Goal: Task Accomplishment & Management: Complete application form

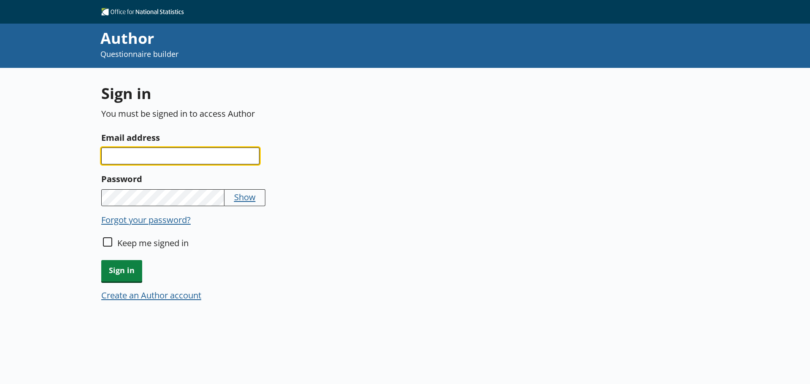
click at [211, 157] on input "Email address" at bounding box center [180, 156] width 158 height 17
type input "[EMAIL_ADDRESS][DOMAIN_NAME]"
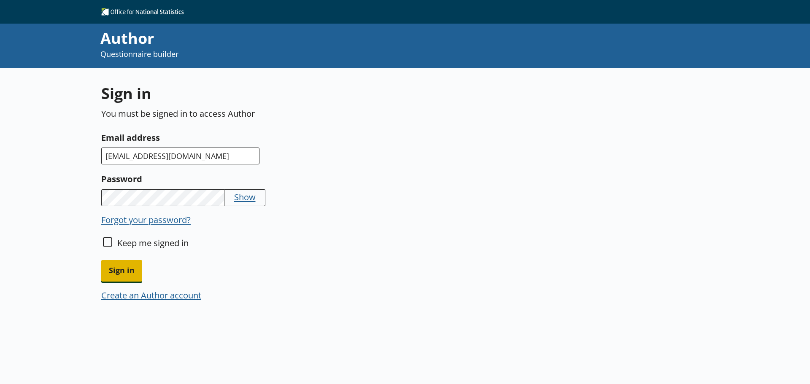
click at [125, 269] on span "Sign in" at bounding box center [121, 271] width 41 height 22
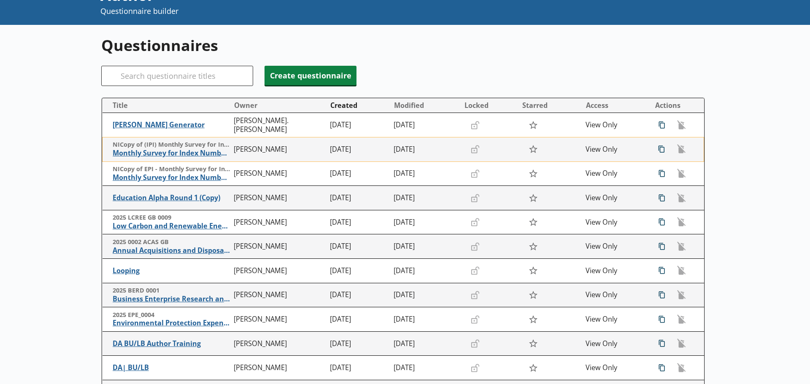
scroll to position [42, 0]
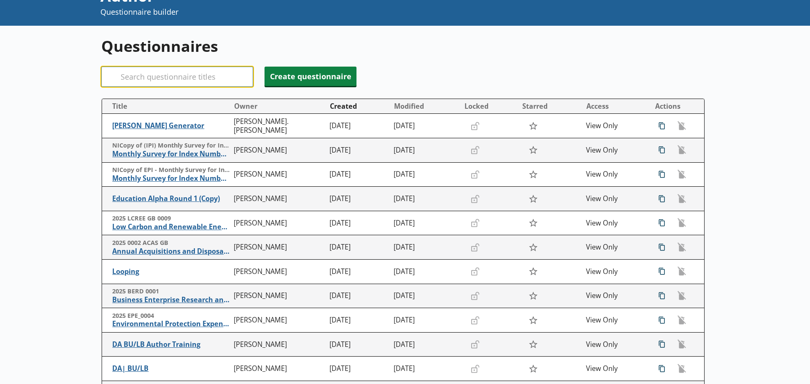
click at [172, 79] on input "Search" at bounding box center [177, 77] width 152 height 20
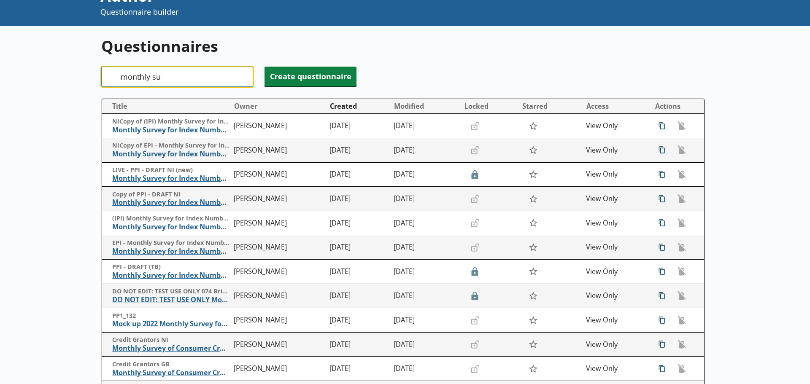
click at [168, 80] on input "monthly su" at bounding box center [177, 77] width 152 height 20
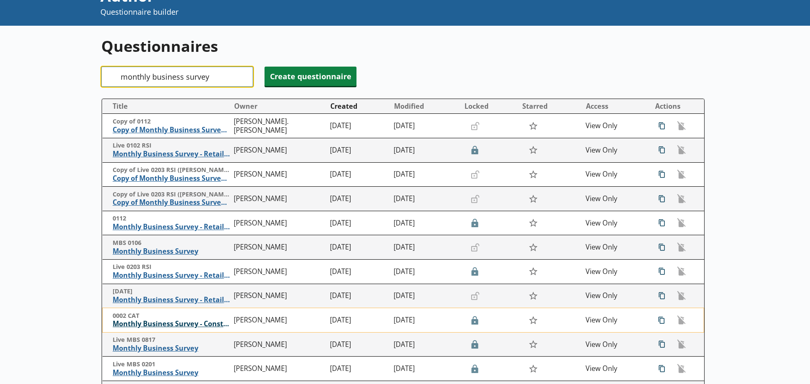
scroll to position [84, 0]
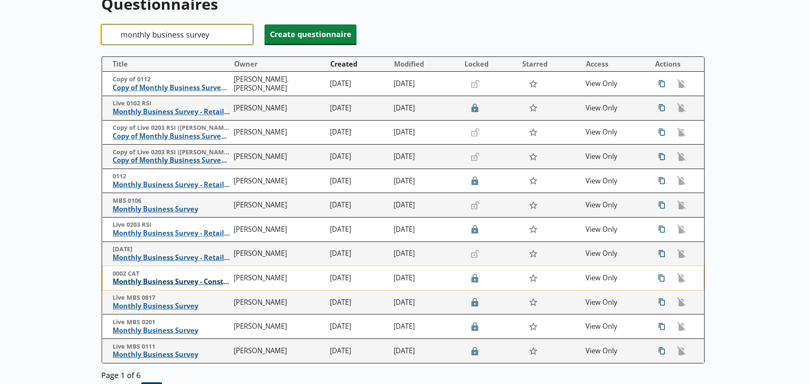
type input "monthly business survey"
click at [182, 282] on span "Monthly Business Survey - Construction and Allied Trades" at bounding box center [171, 281] width 117 height 9
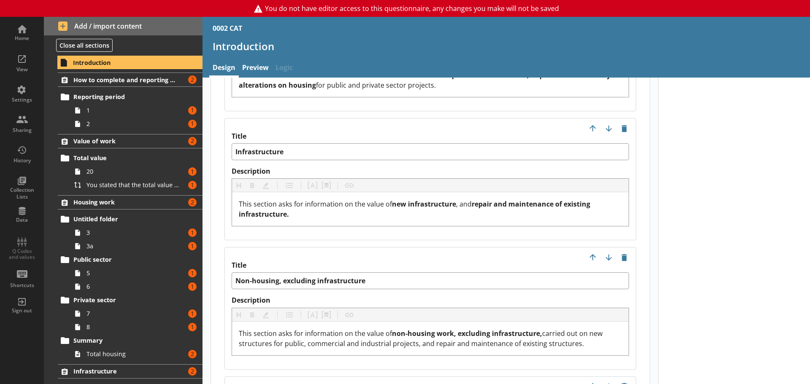
scroll to position [1265, 0]
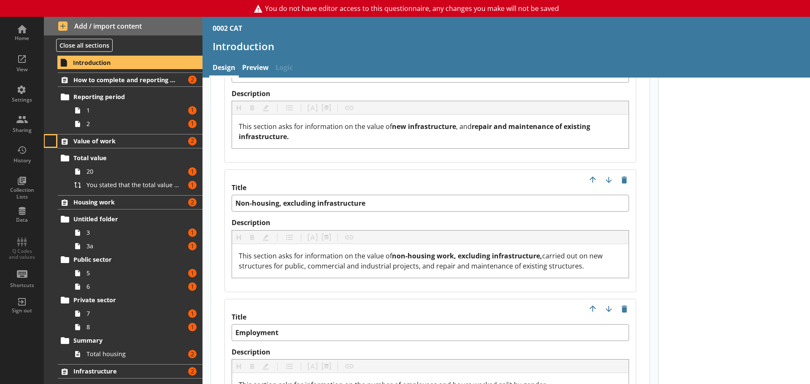
click at [51, 141] on button at bounding box center [51, 141] width 12 height 12
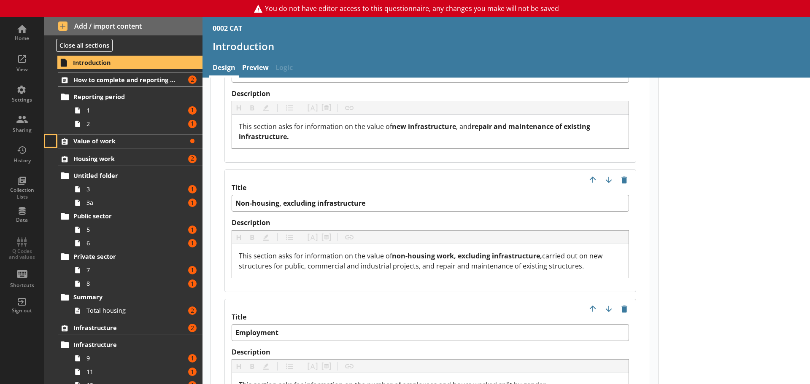
click at [51, 141] on button at bounding box center [51, 141] width 12 height 12
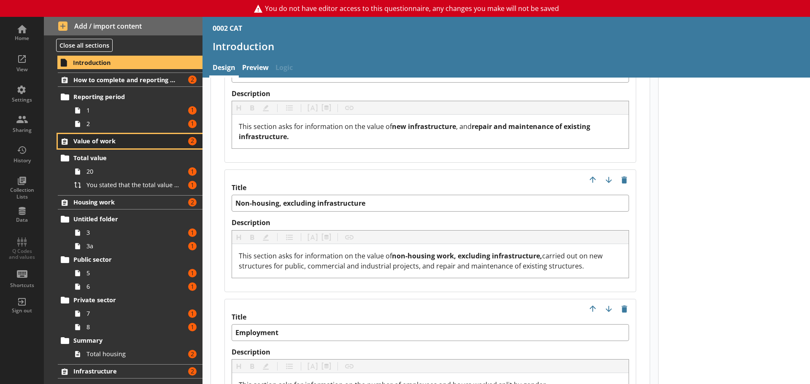
click at [88, 140] on span "Value of work" at bounding box center [125, 141] width 104 height 8
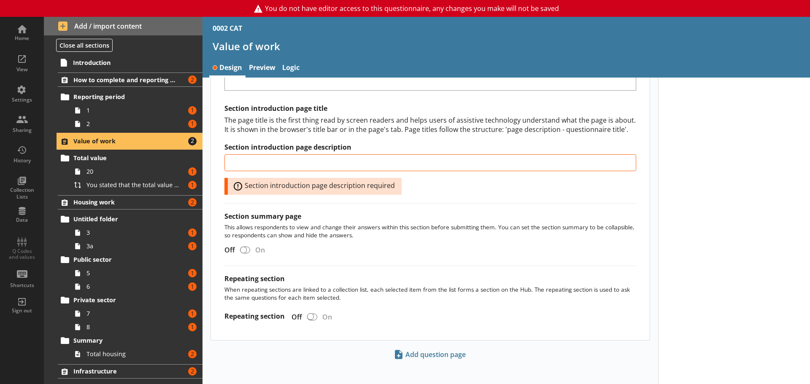
scroll to position [550, 0]
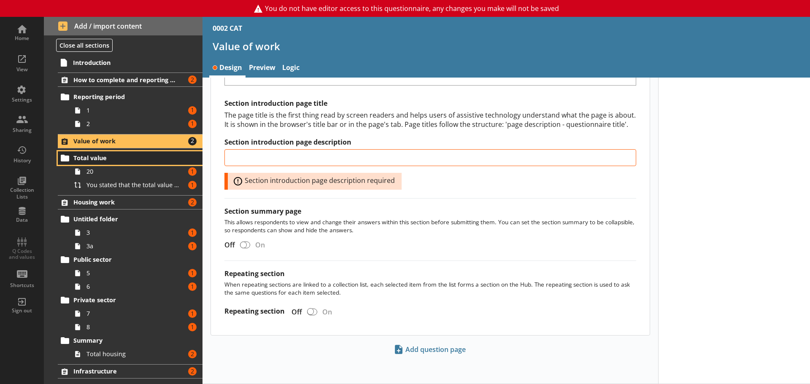
click at [100, 162] on span "Total value" at bounding box center [125, 158] width 104 height 8
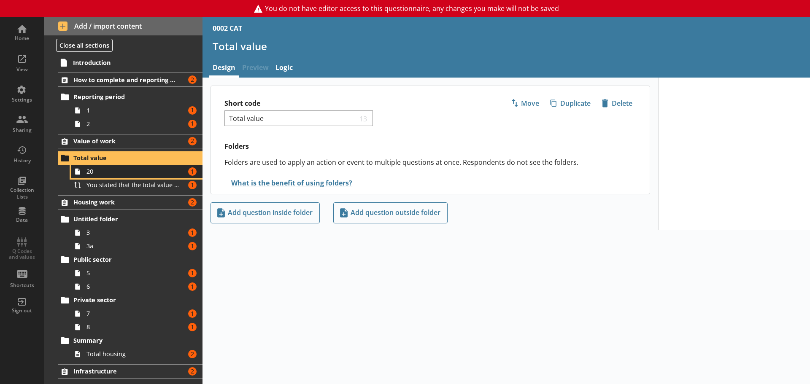
click at [92, 174] on span "20" at bounding box center [133, 171] width 94 height 8
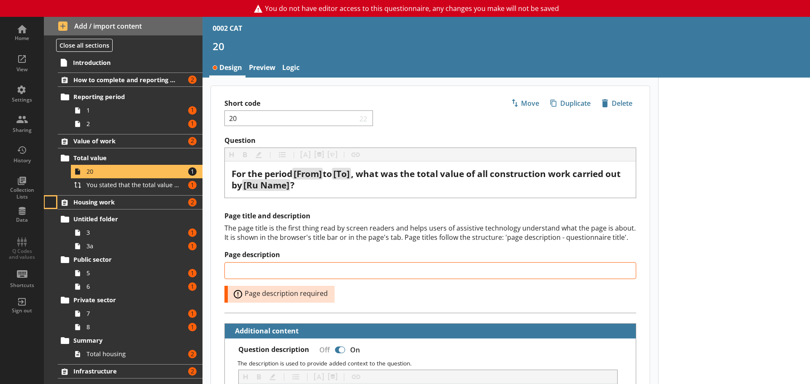
click at [52, 202] on button at bounding box center [51, 203] width 12 height 12
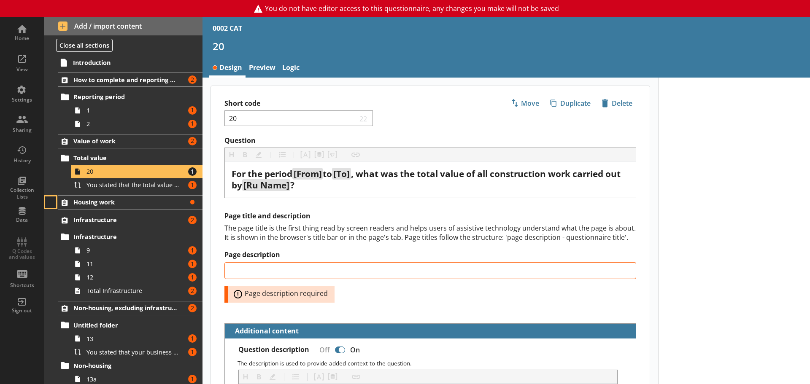
click at [52, 202] on button at bounding box center [51, 203] width 12 height 12
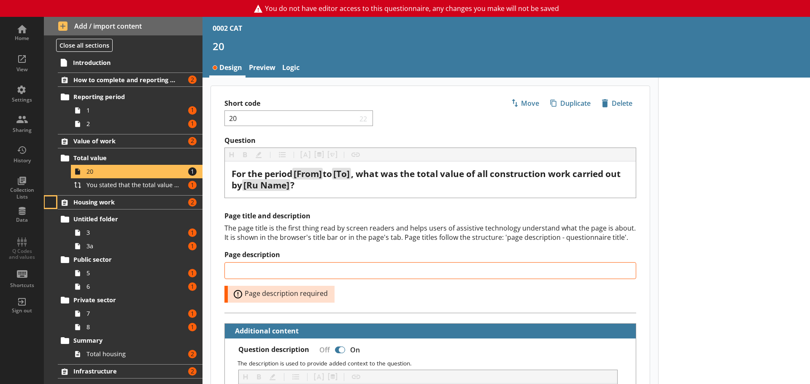
click at [53, 202] on button at bounding box center [51, 203] width 12 height 12
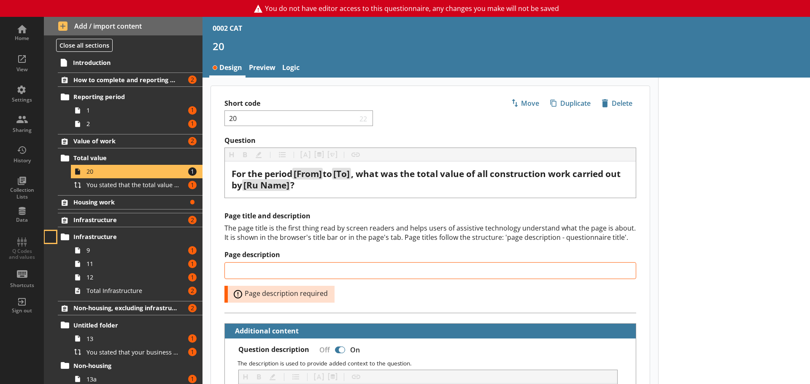
click at [49, 234] on button at bounding box center [51, 237] width 12 height 12
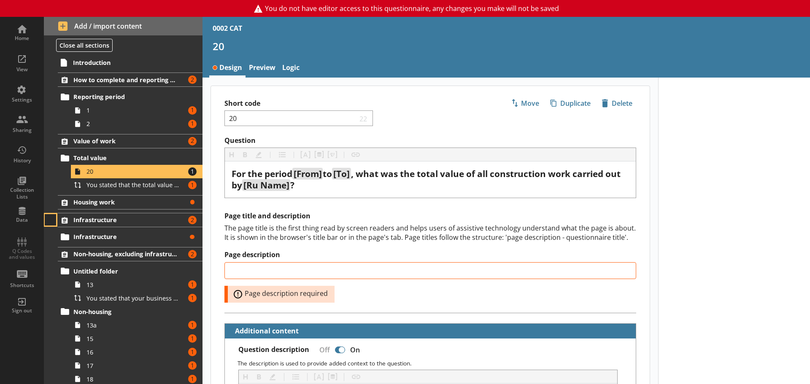
click at [50, 222] on button at bounding box center [51, 220] width 12 height 12
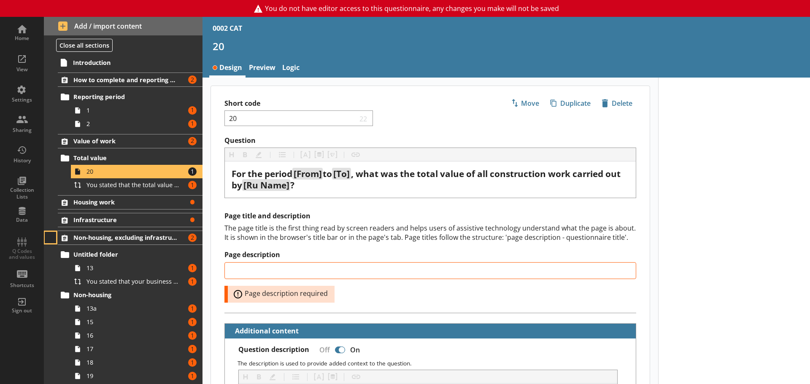
click at [49, 238] on button at bounding box center [51, 238] width 12 height 12
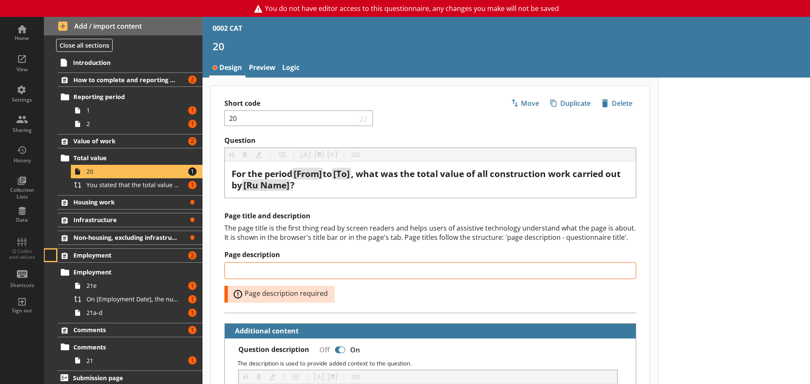
click at [51, 258] on button at bounding box center [51, 256] width 12 height 12
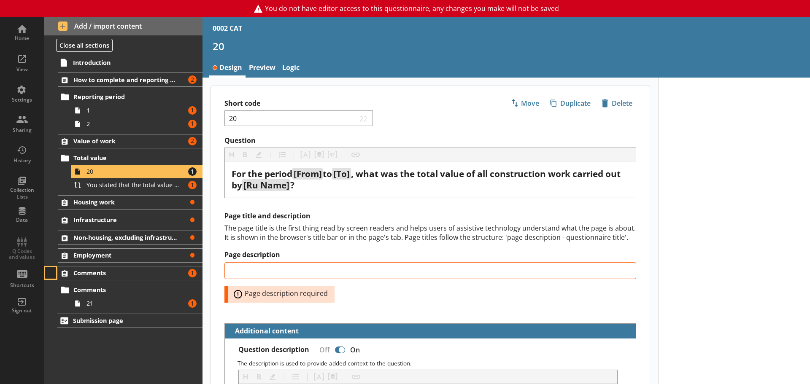
click at [50, 273] on button at bounding box center [51, 273] width 12 height 12
click at [52, 139] on button at bounding box center [51, 141] width 12 height 12
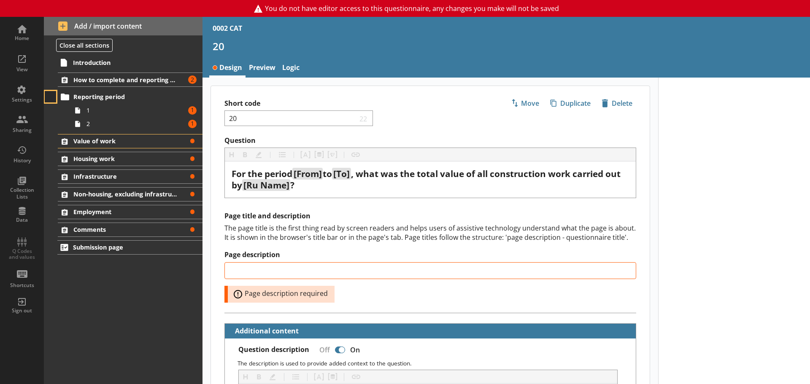
click at [50, 97] on button at bounding box center [51, 97] width 12 height 12
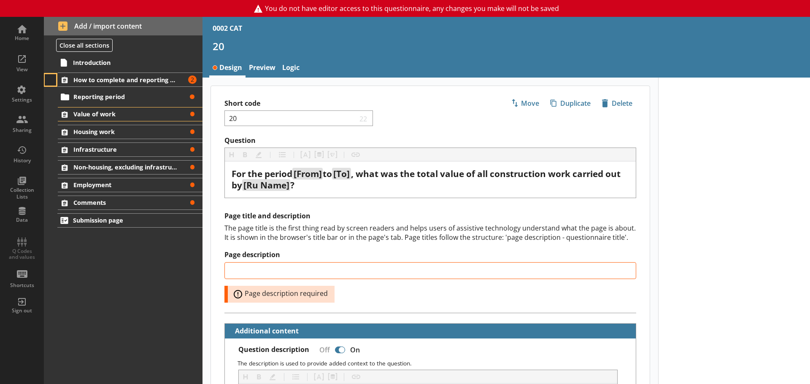
click at [51, 84] on button at bounding box center [51, 80] width 12 height 12
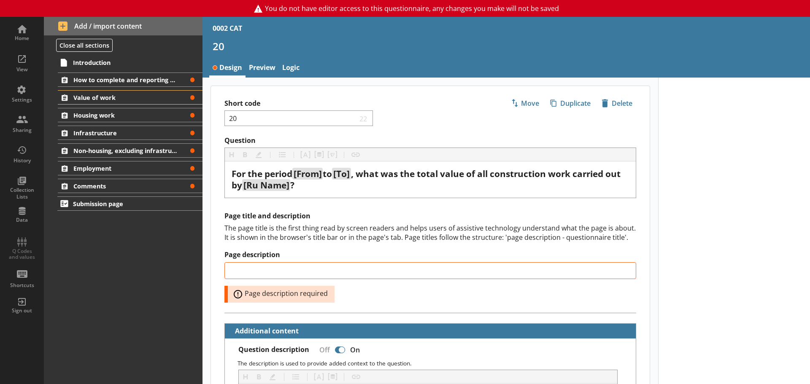
click at [157, 259] on div "Introduction How to complete and reporting period Error Reporting period Error …" at bounding box center [123, 219] width 159 height 329
click at [73, 97] on link "Value of work Error" at bounding box center [130, 97] width 145 height 14
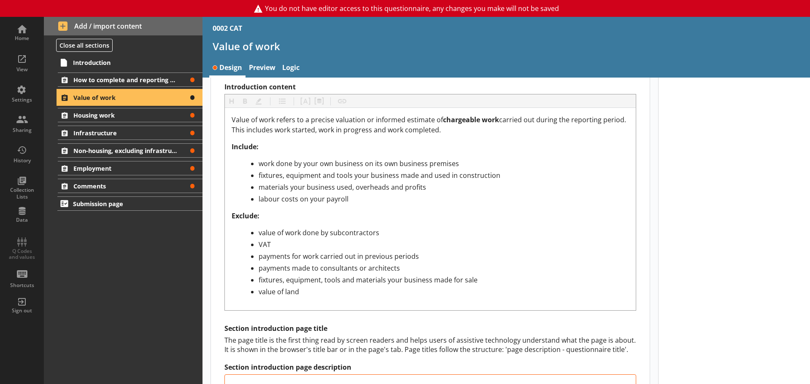
scroll to position [255, 0]
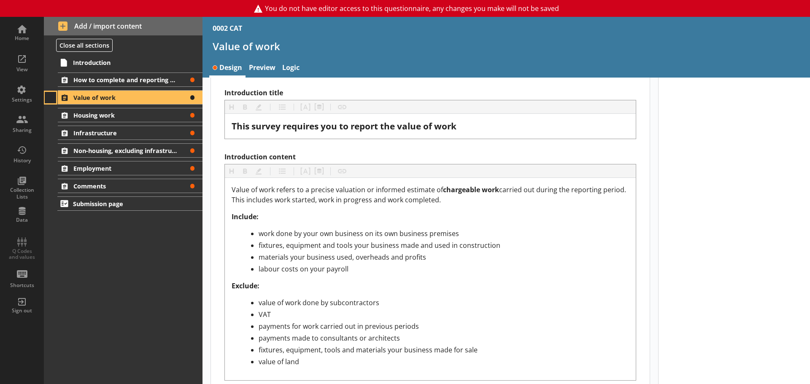
click at [53, 98] on button at bounding box center [51, 98] width 12 height 12
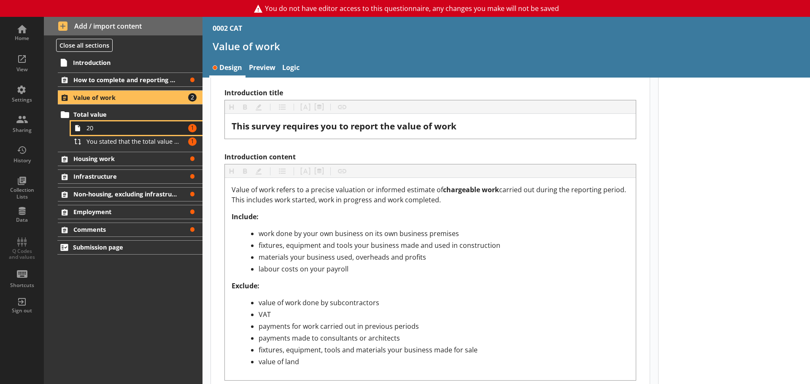
click at [96, 130] on span "20" at bounding box center [133, 128] width 94 height 8
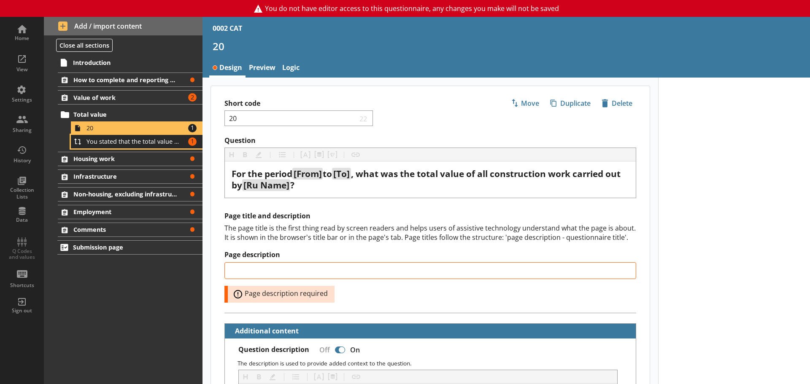
click at [102, 142] on span "You stated that the total value of all construction work carried out by [Ru Nam…" at bounding box center [133, 141] width 94 height 8
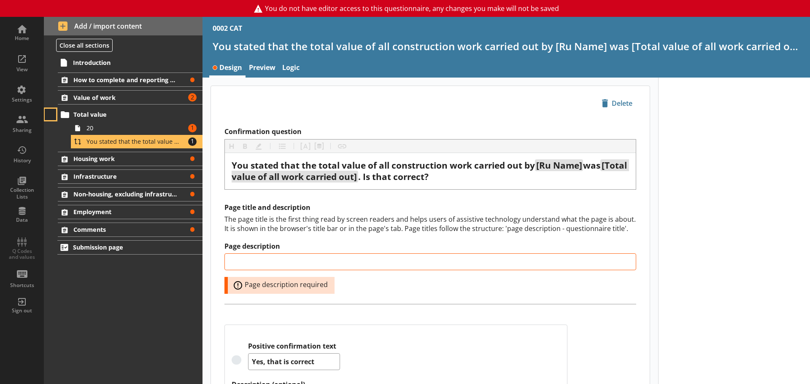
click at [52, 117] on button at bounding box center [51, 115] width 12 height 12
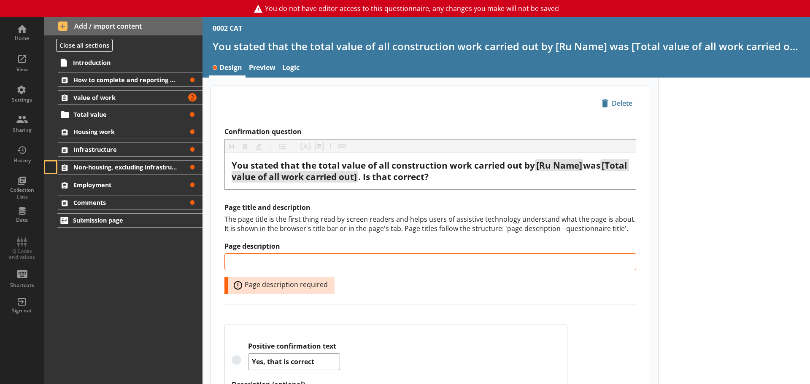
click at [52, 166] on button at bounding box center [51, 168] width 12 height 12
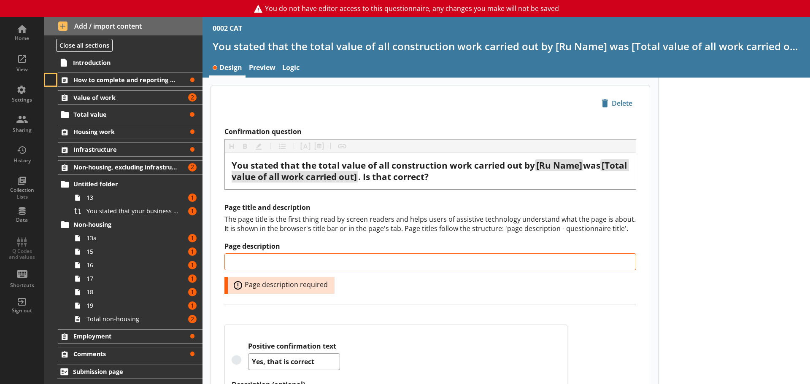
click at [48, 81] on button at bounding box center [51, 80] width 12 height 12
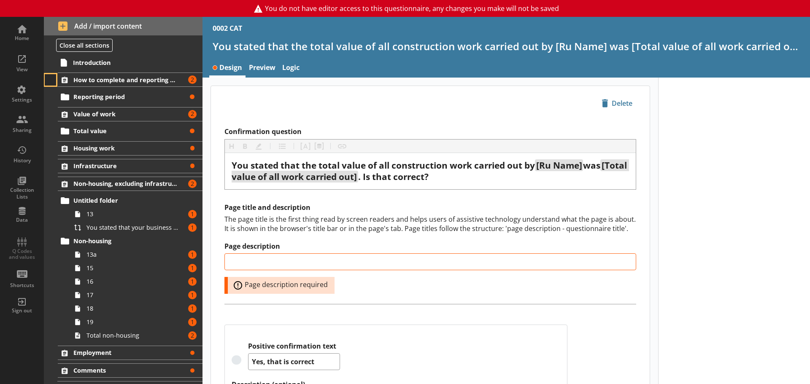
click at [48, 81] on button at bounding box center [51, 80] width 12 height 12
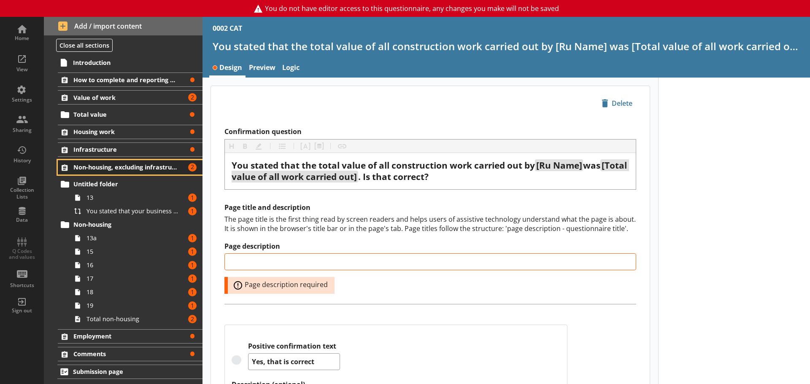
click at [139, 167] on span "Non-housing, excluding infrastructure" at bounding box center [125, 167] width 104 height 8
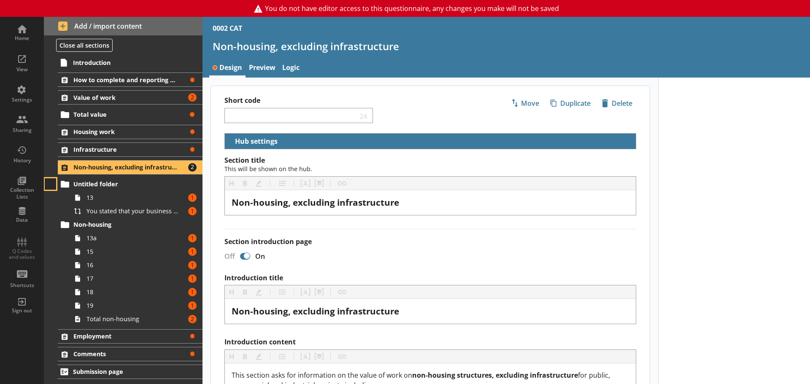
click at [51, 185] on button at bounding box center [51, 184] width 12 height 12
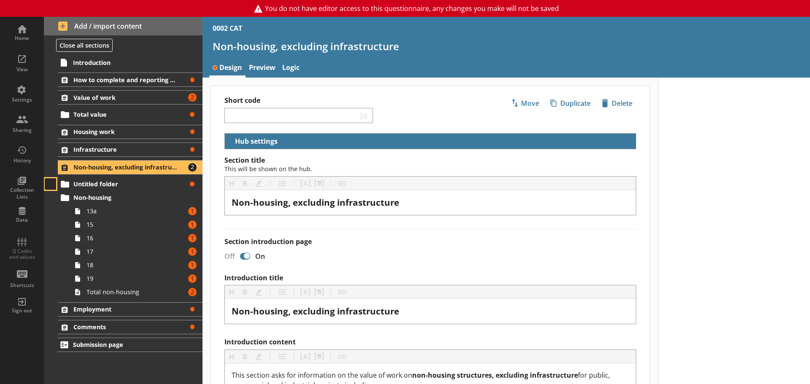
click at [50, 184] on button at bounding box center [51, 184] width 12 height 12
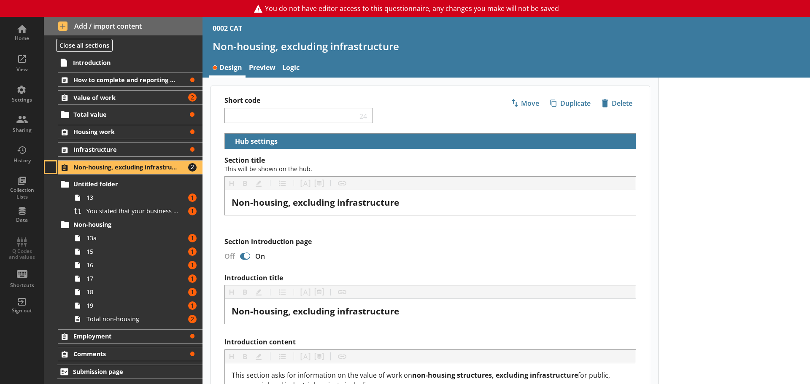
click at [53, 168] on button at bounding box center [51, 168] width 12 height 12
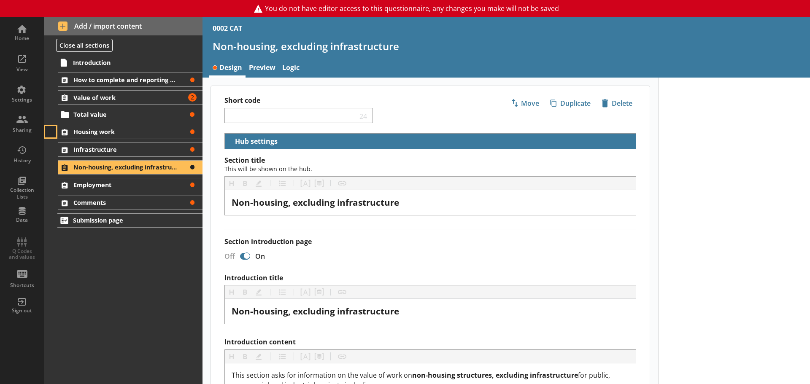
click at [51, 132] on button at bounding box center [51, 132] width 12 height 12
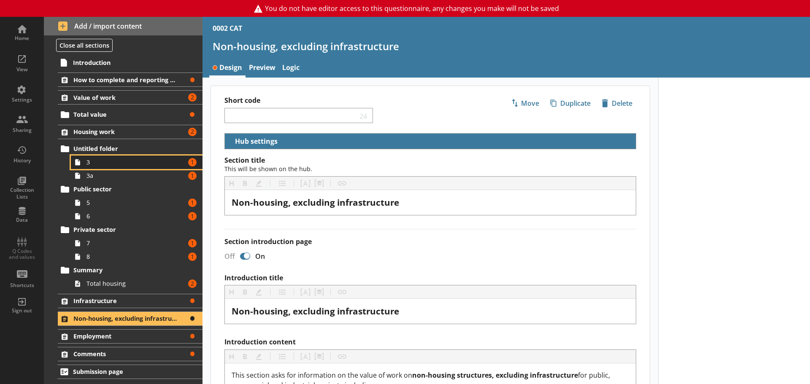
click at [93, 163] on span "3" at bounding box center [133, 162] width 94 height 8
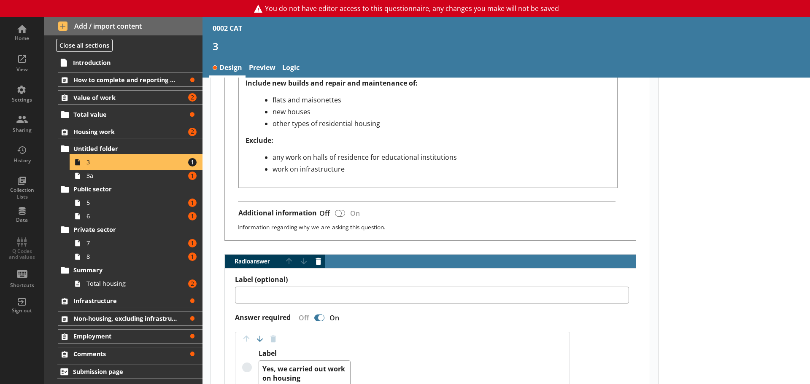
scroll to position [548, 0]
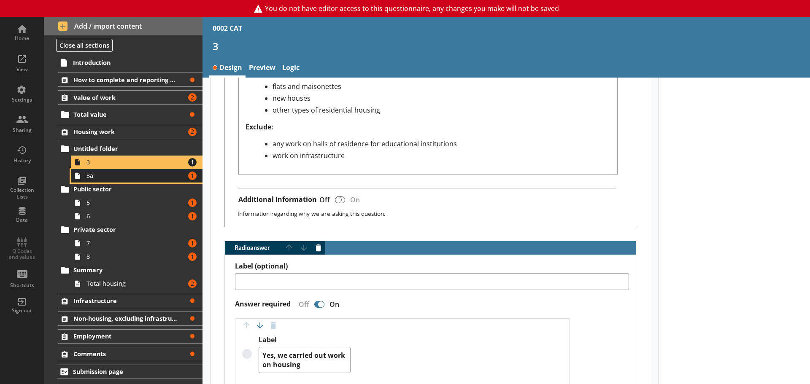
click at [110, 178] on span "3a" at bounding box center [133, 176] width 94 height 8
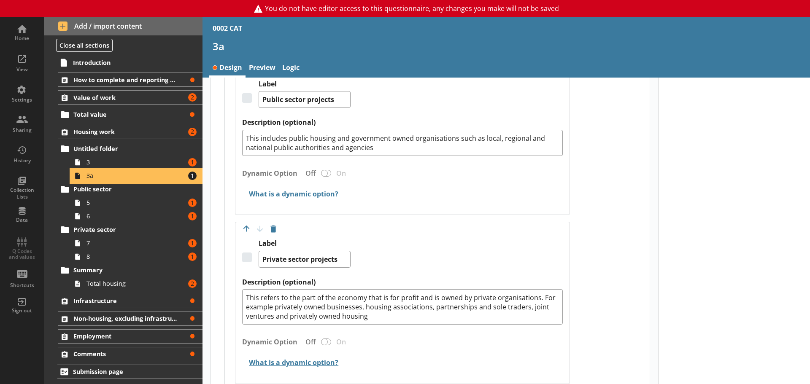
scroll to position [422, 0]
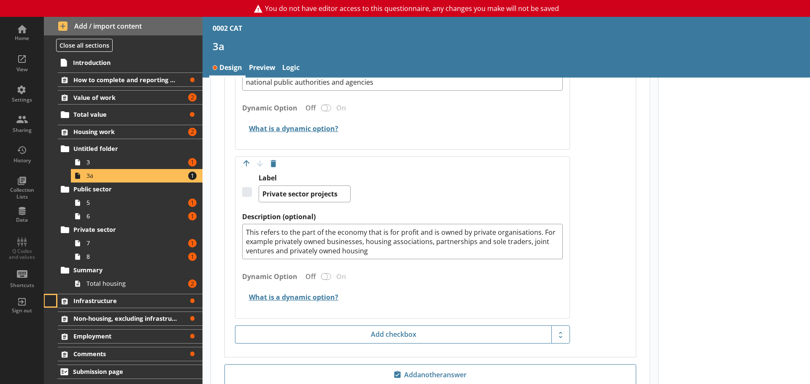
click at [50, 300] on button at bounding box center [51, 301] width 12 height 12
click at [51, 316] on button at bounding box center [51, 318] width 12 height 12
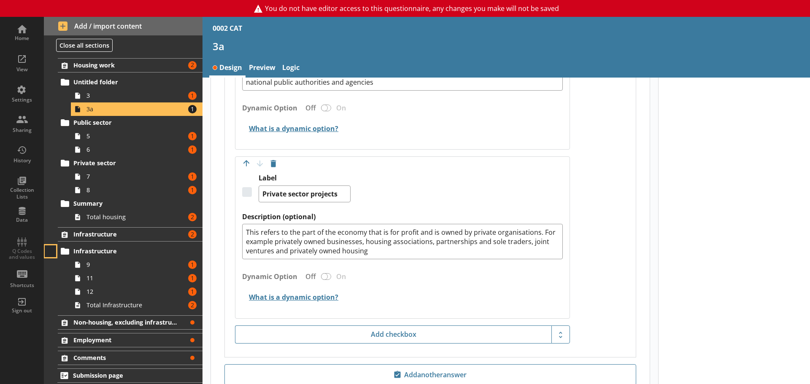
scroll to position [69, 0]
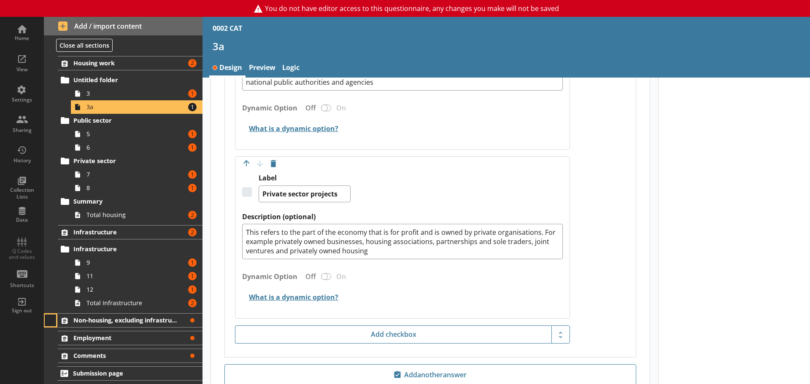
click at [53, 319] on button at bounding box center [51, 321] width 12 height 12
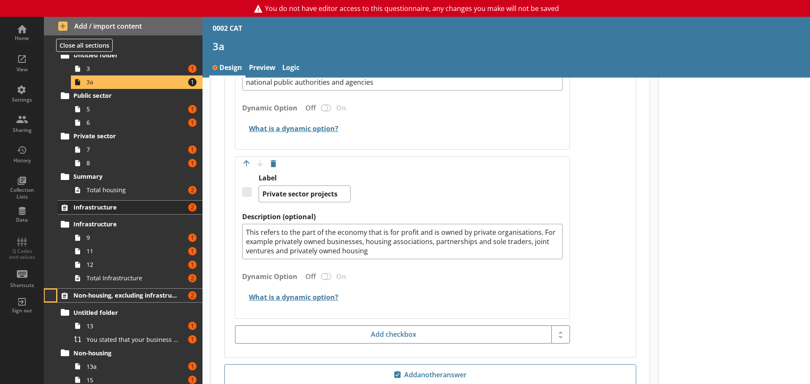
scroll to position [178, 0]
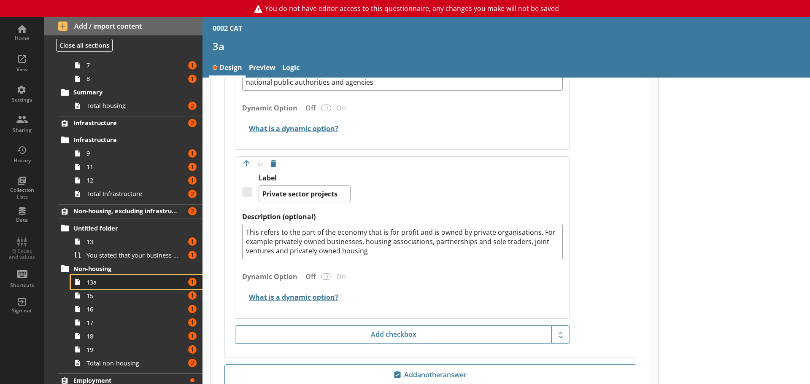
click at [94, 280] on span "13a" at bounding box center [133, 282] width 94 height 8
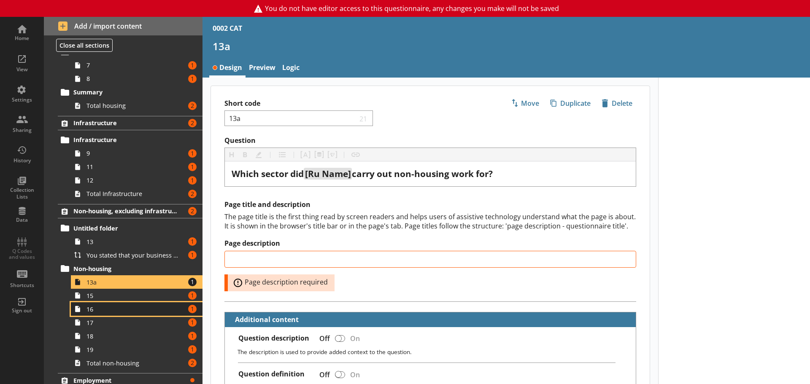
click at [102, 308] on span "16" at bounding box center [133, 309] width 94 height 8
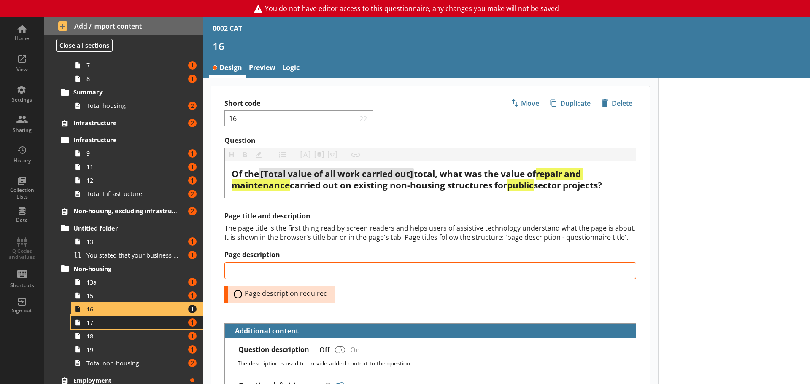
click at [127, 319] on span "17" at bounding box center [133, 323] width 94 height 8
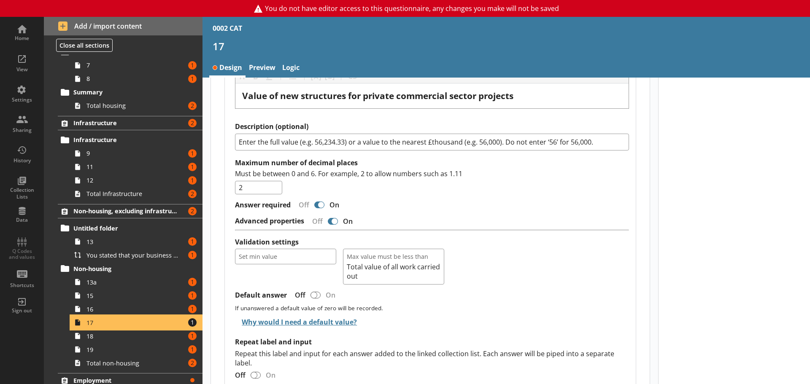
scroll to position [937, 0]
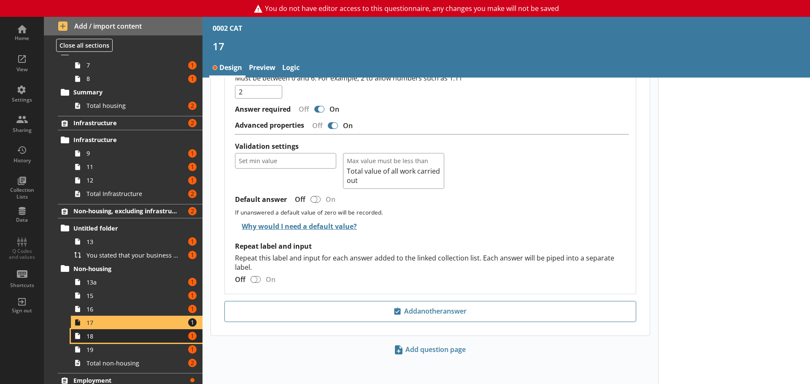
click at [110, 336] on span "18" at bounding box center [133, 336] width 94 height 8
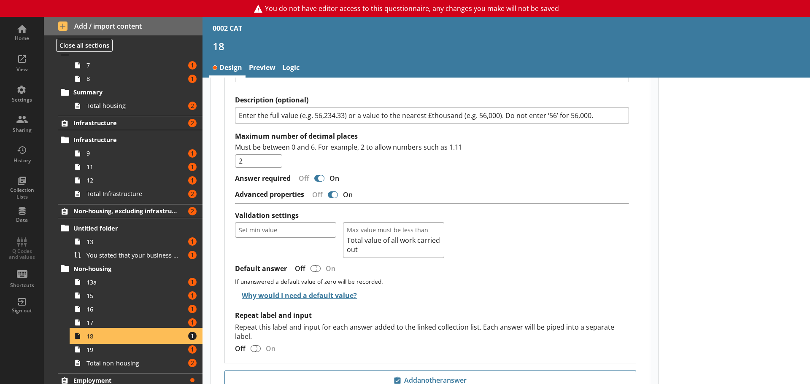
scroll to position [889, 0]
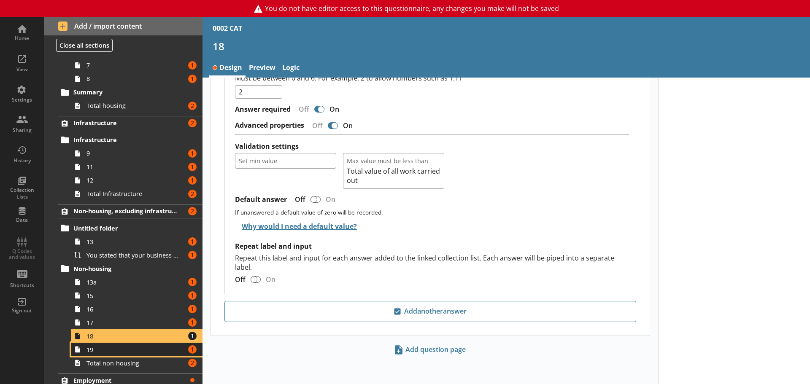
click at [104, 351] on span "19" at bounding box center [133, 350] width 94 height 8
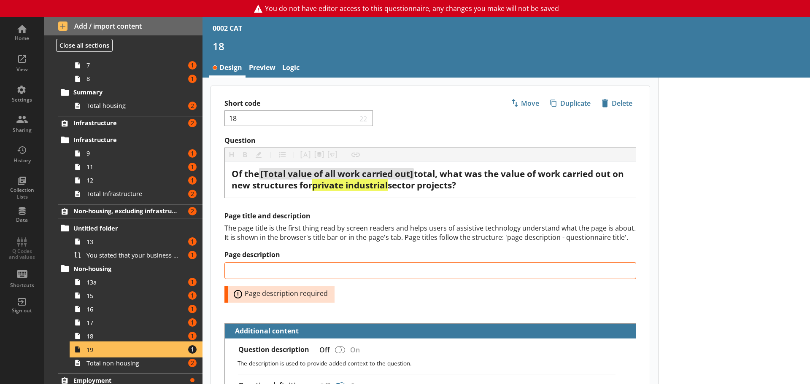
type textarea "x"
